Goal: Task Accomplishment & Management: Complete application form

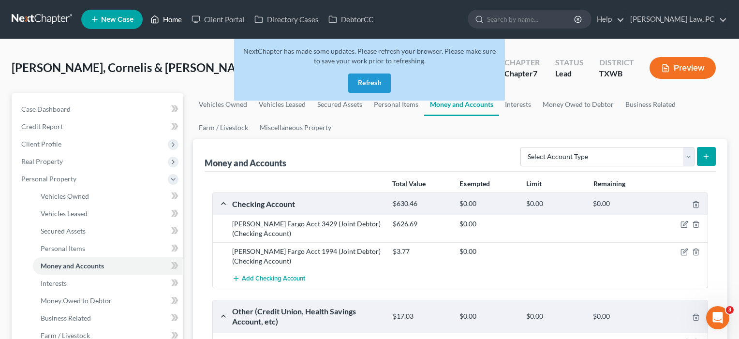
click at [173, 17] on link "Home" at bounding box center [166, 19] width 41 height 17
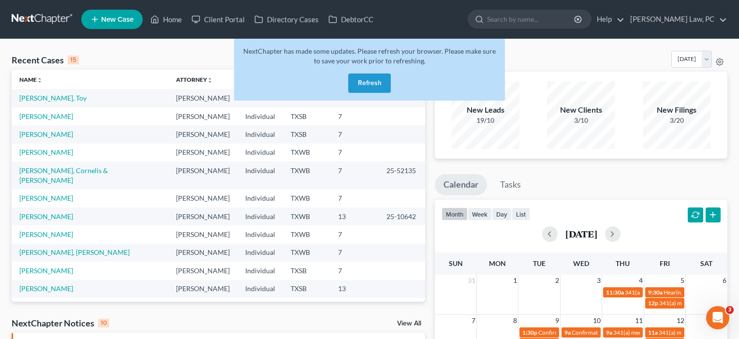
click at [374, 85] on button "Refresh" at bounding box center [369, 83] width 43 height 19
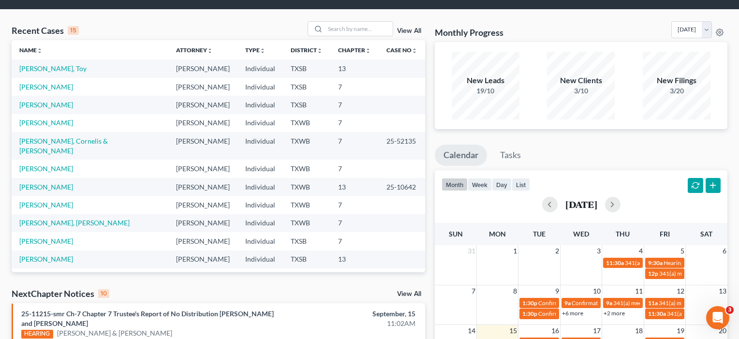
scroll to position [28, 0]
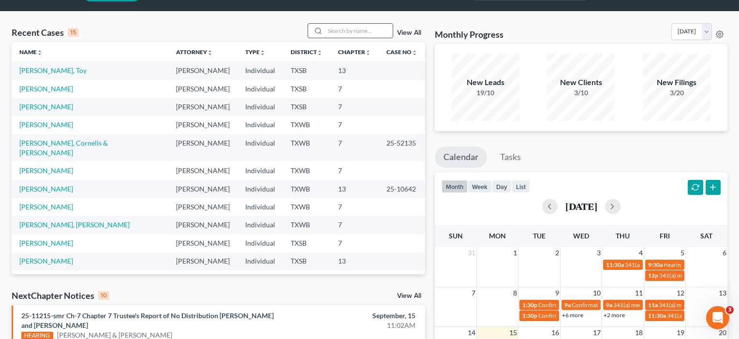
click at [343, 30] on input "search" at bounding box center [359, 31] width 68 height 14
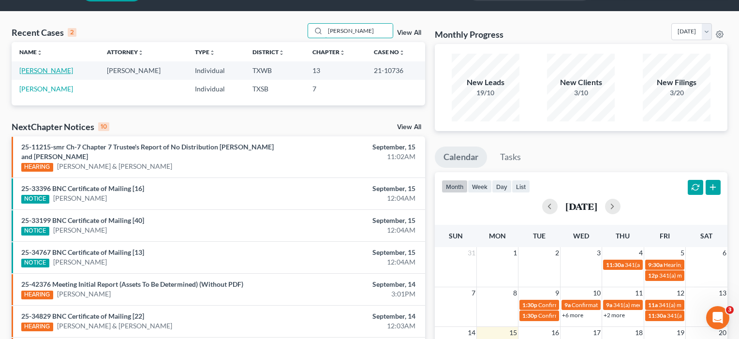
type input "meili"
click at [45, 68] on link "Meili, Nicholas" at bounding box center [46, 70] width 54 height 8
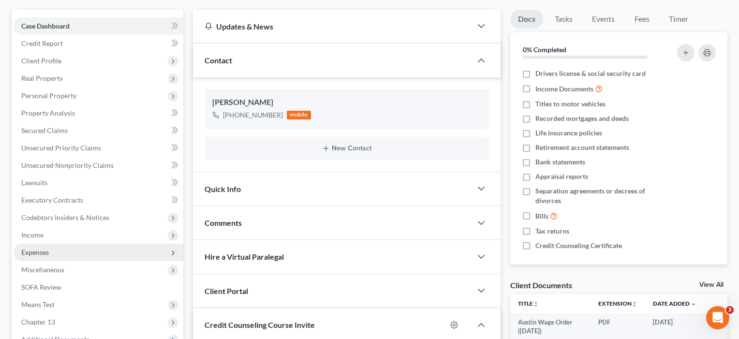
scroll to position [234, 0]
click at [30, 254] on span "Expenses" at bounding box center [35, 252] width 28 height 8
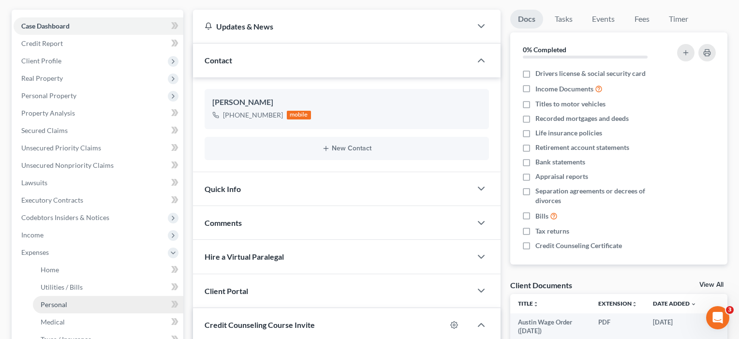
click at [37, 299] on link "Personal" at bounding box center [108, 304] width 150 height 17
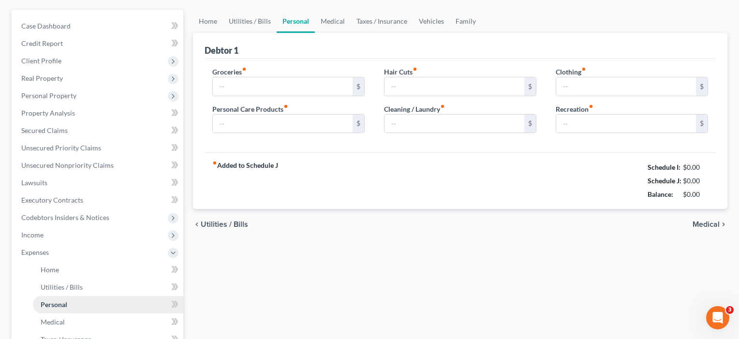
scroll to position [12, 0]
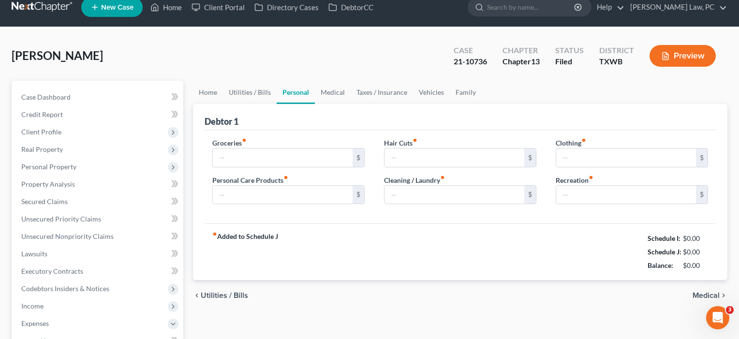
type input "480.38"
type input "30.32"
type input "50.00"
type input "35.00"
type input "100.00"
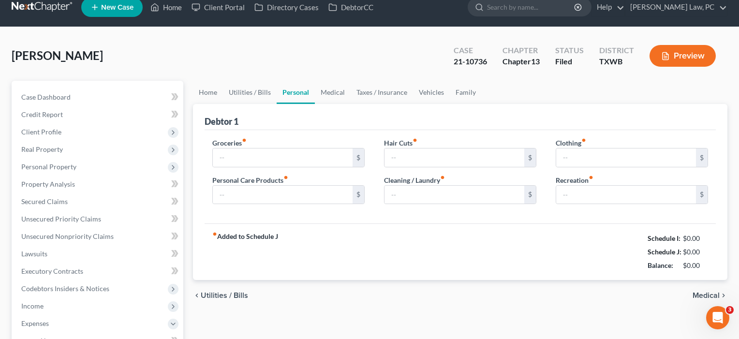
type input "100.00"
